Goal: Find contact information: Find contact information

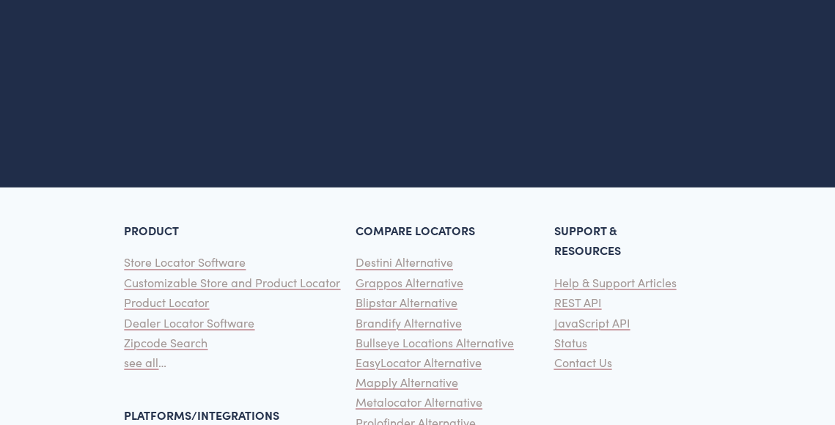
scroll to position [3590, 0]
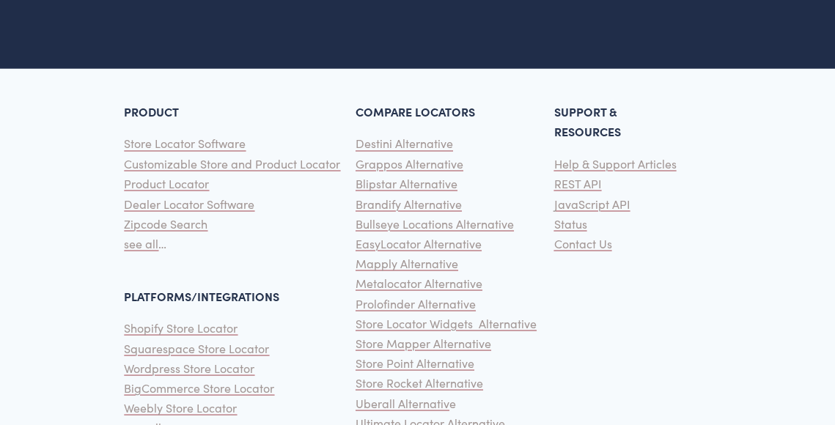
click at [567, 251] on span "Contact Us" at bounding box center [582, 242] width 58 height 15
click at [600, 251] on span "Contact Us" at bounding box center [582, 242] width 58 height 15
click at [151, 251] on span "see all" at bounding box center [141, 242] width 34 height 15
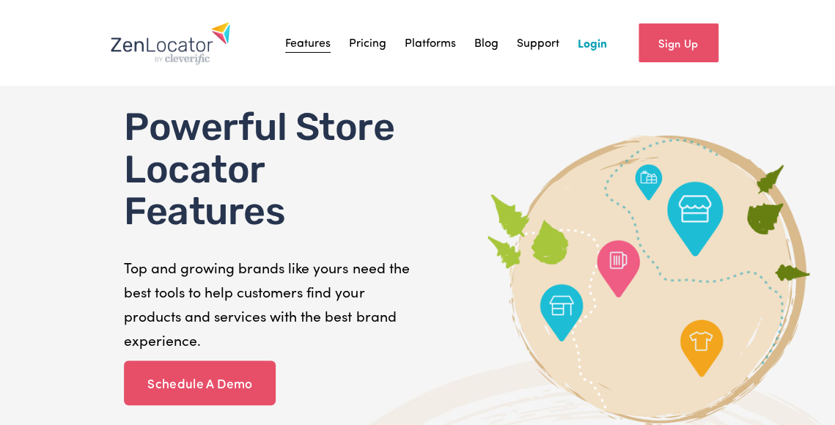
click at [363, 47] on link "Pricing" at bounding box center [367, 43] width 37 height 22
click at [529, 47] on link "Support" at bounding box center [538, 43] width 42 height 22
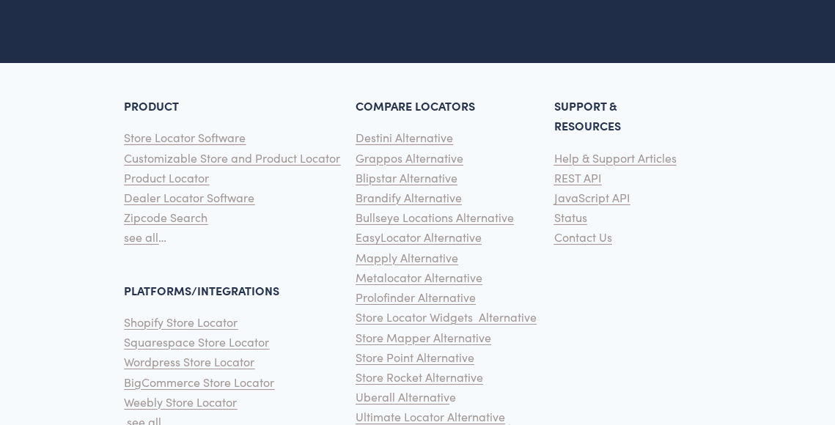
scroll to position [4690, 0]
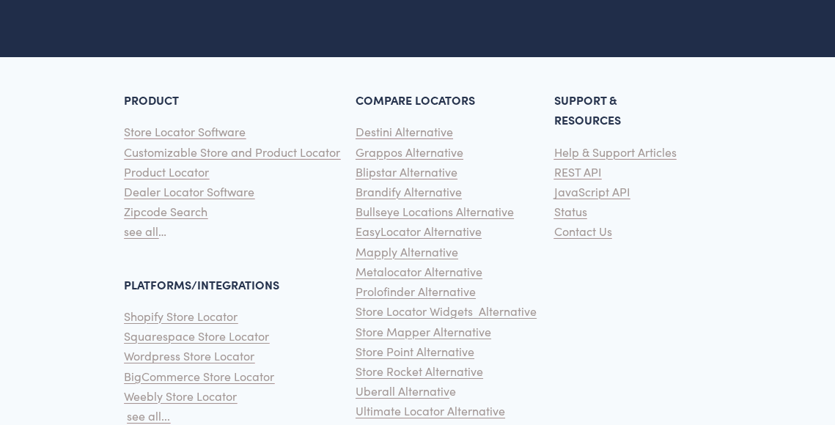
click at [573, 158] on span "Help & Support Articles" at bounding box center [614, 151] width 122 height 15
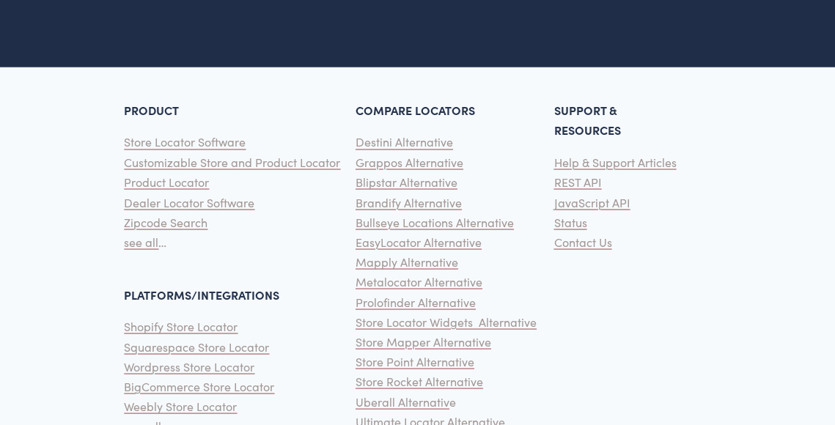
scroll to position [3575, 0]
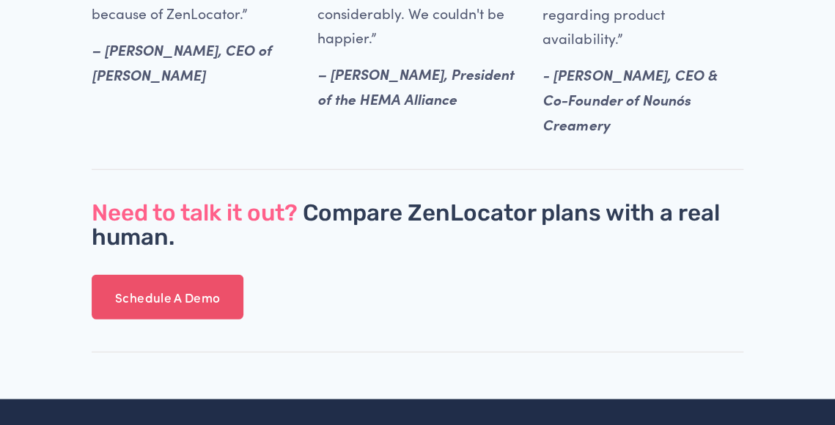
scroll to position [4103, 0]
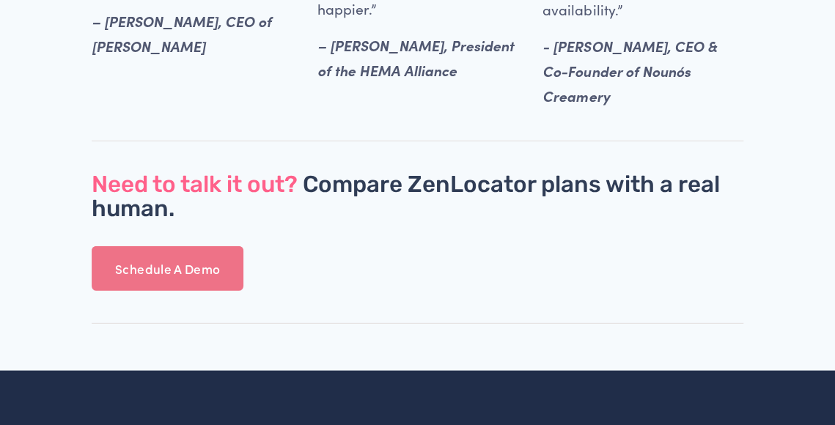
click at [169, 267] on link "Schedule A Demo" at bounding box center [168, 268] width 152 height 45
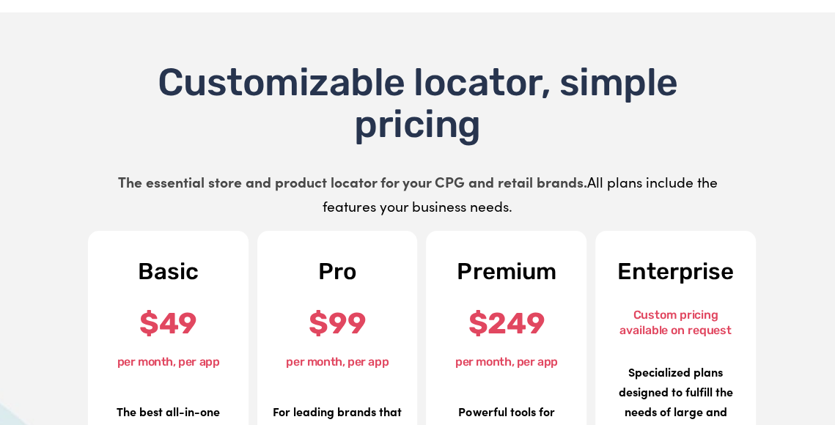
scroll to position [0, 0]
